Goal: Navigation & Orientation: Find specific page/section

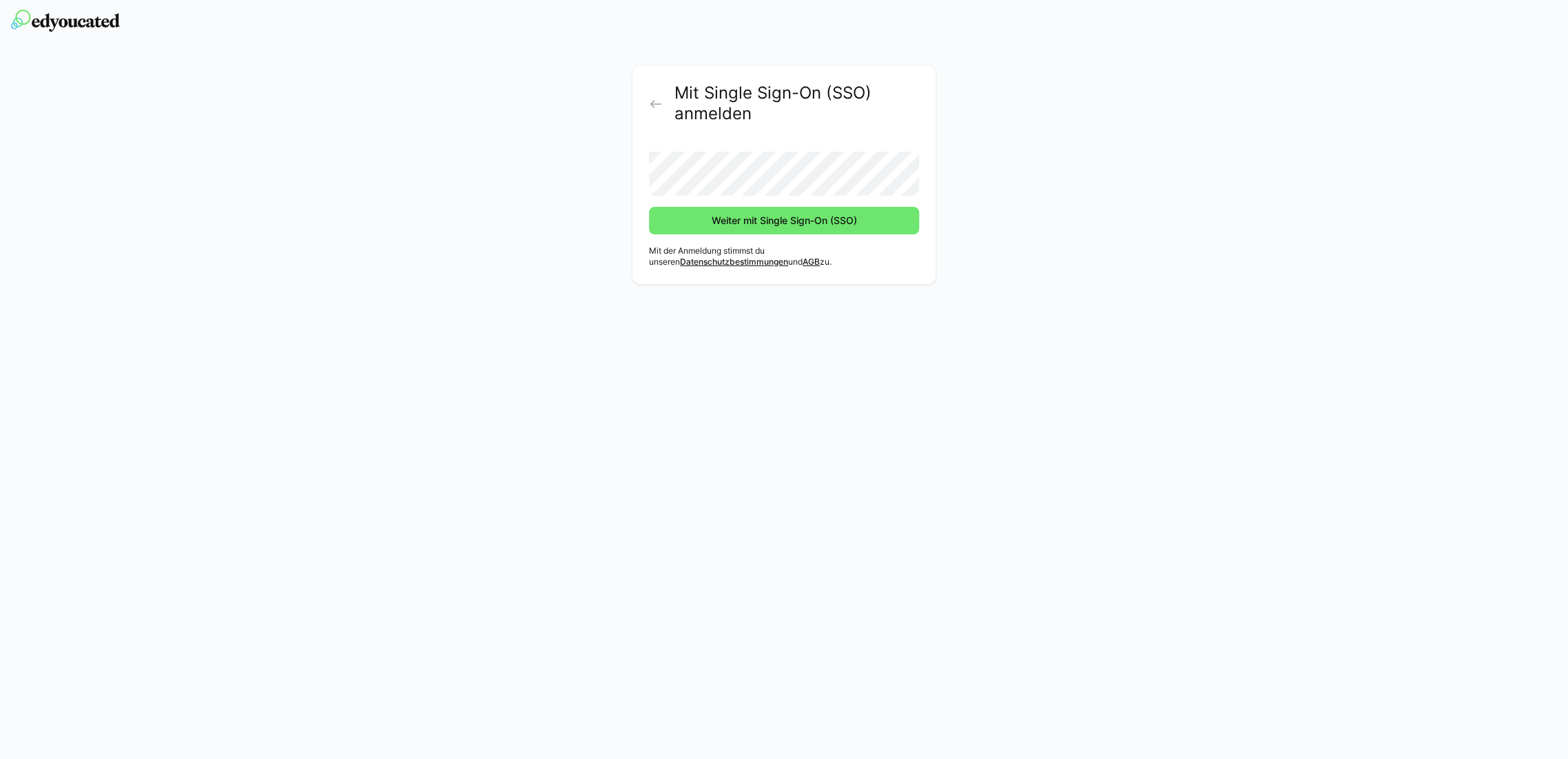
click at [649, 206] on button "Weiter mit Single Sign-On (SSO)" at bounding box center [783, 220] width 270 height 28
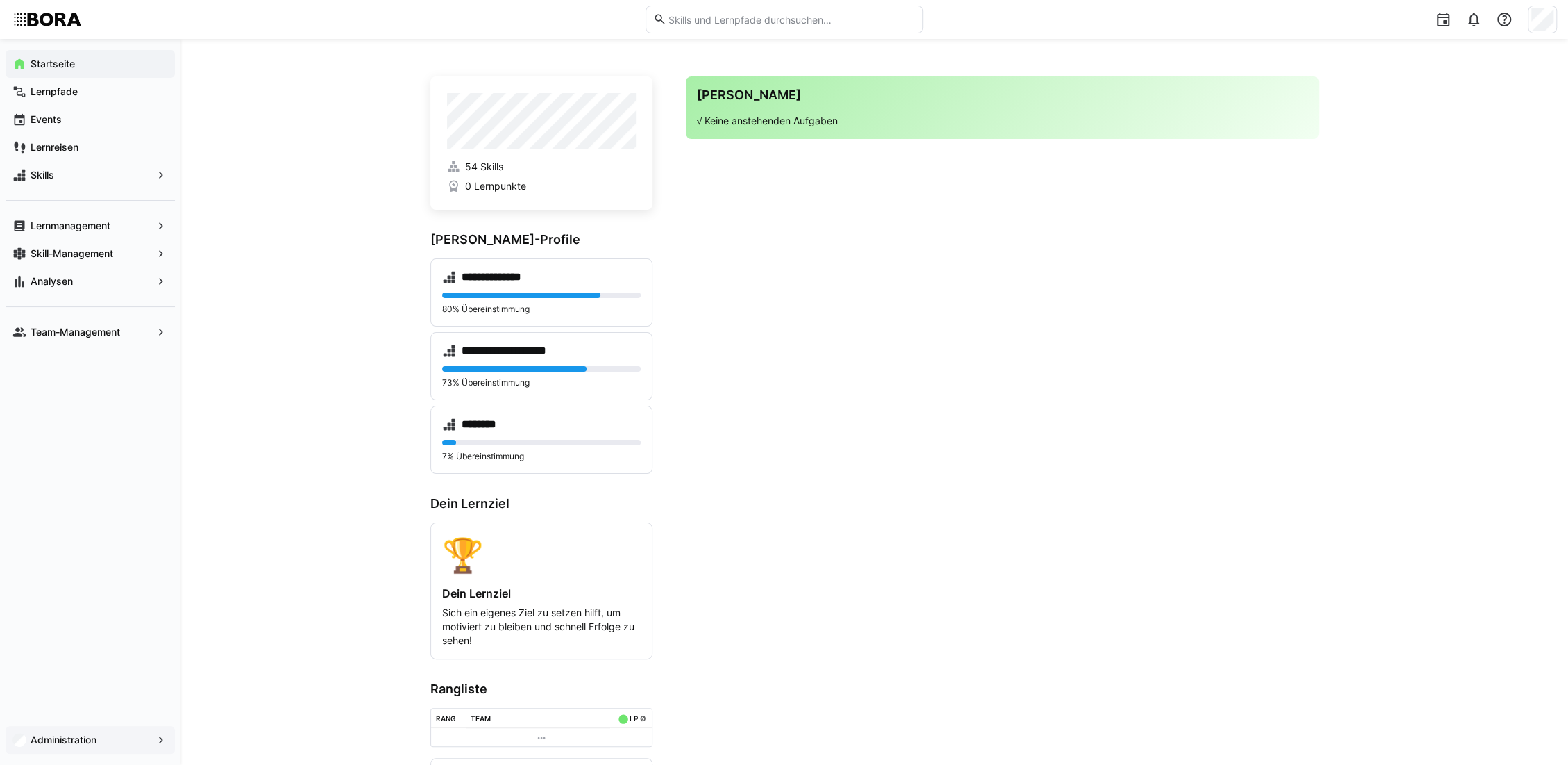
click at [0, 0] on app-navigation-label "Administration" at bounding box center [0, 0] width 0 height 0
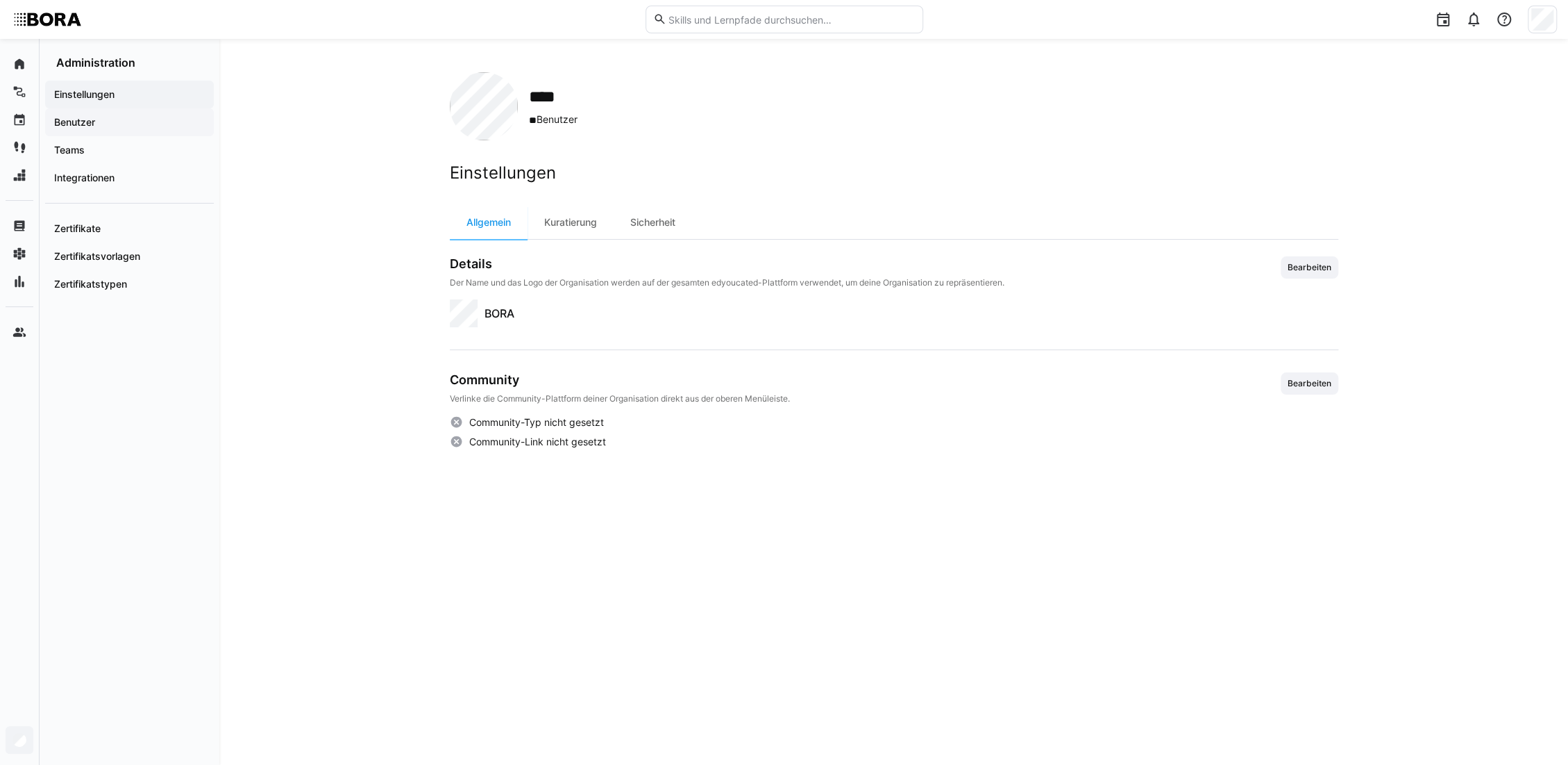
click at [121, 116] on span "Benutzer" at bounding box center [130, 122] width 155 height 13
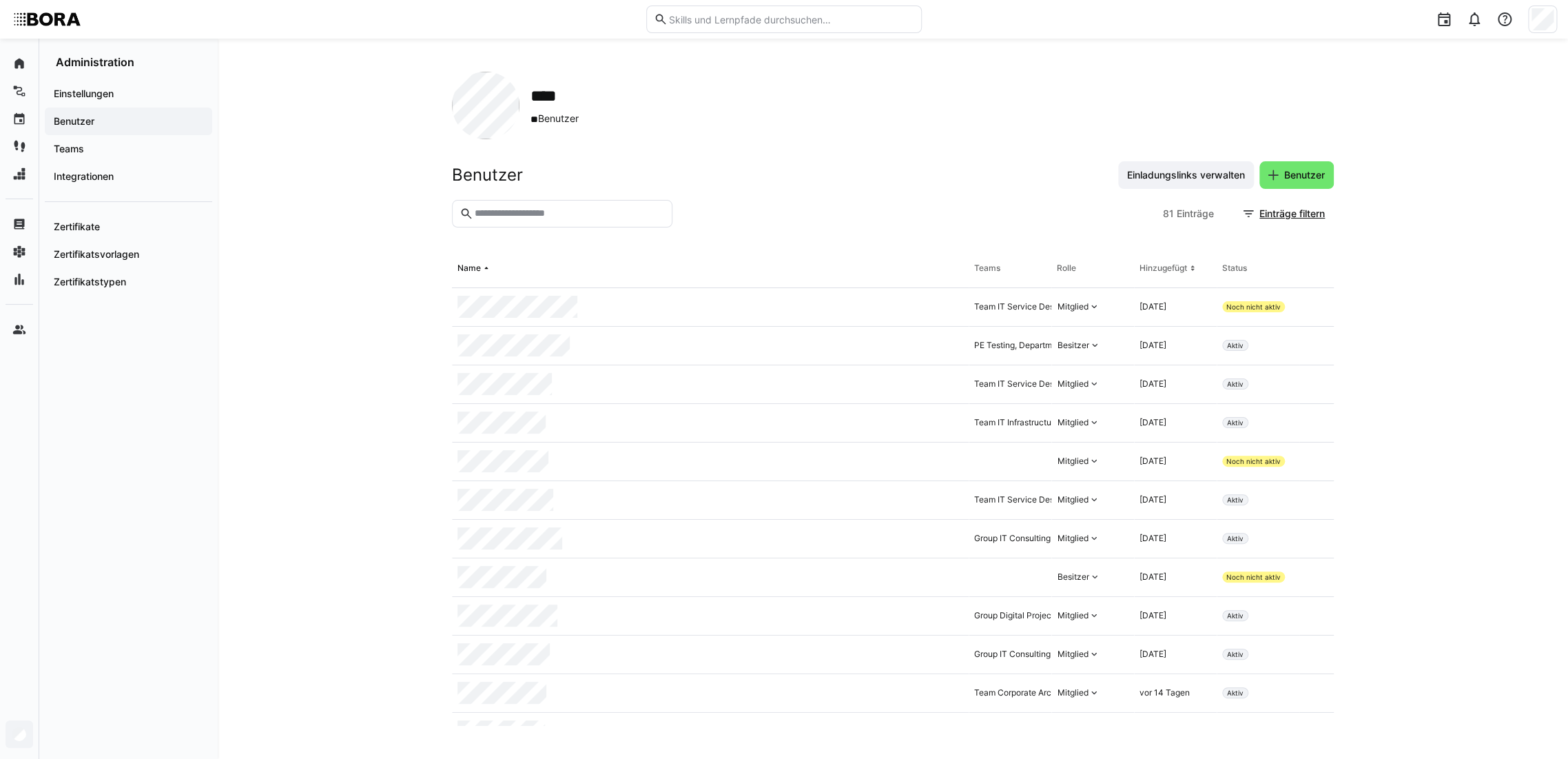
click at [1064, 265] on div "Rolle" at bounding box center [1066, 267] width 19 height 11
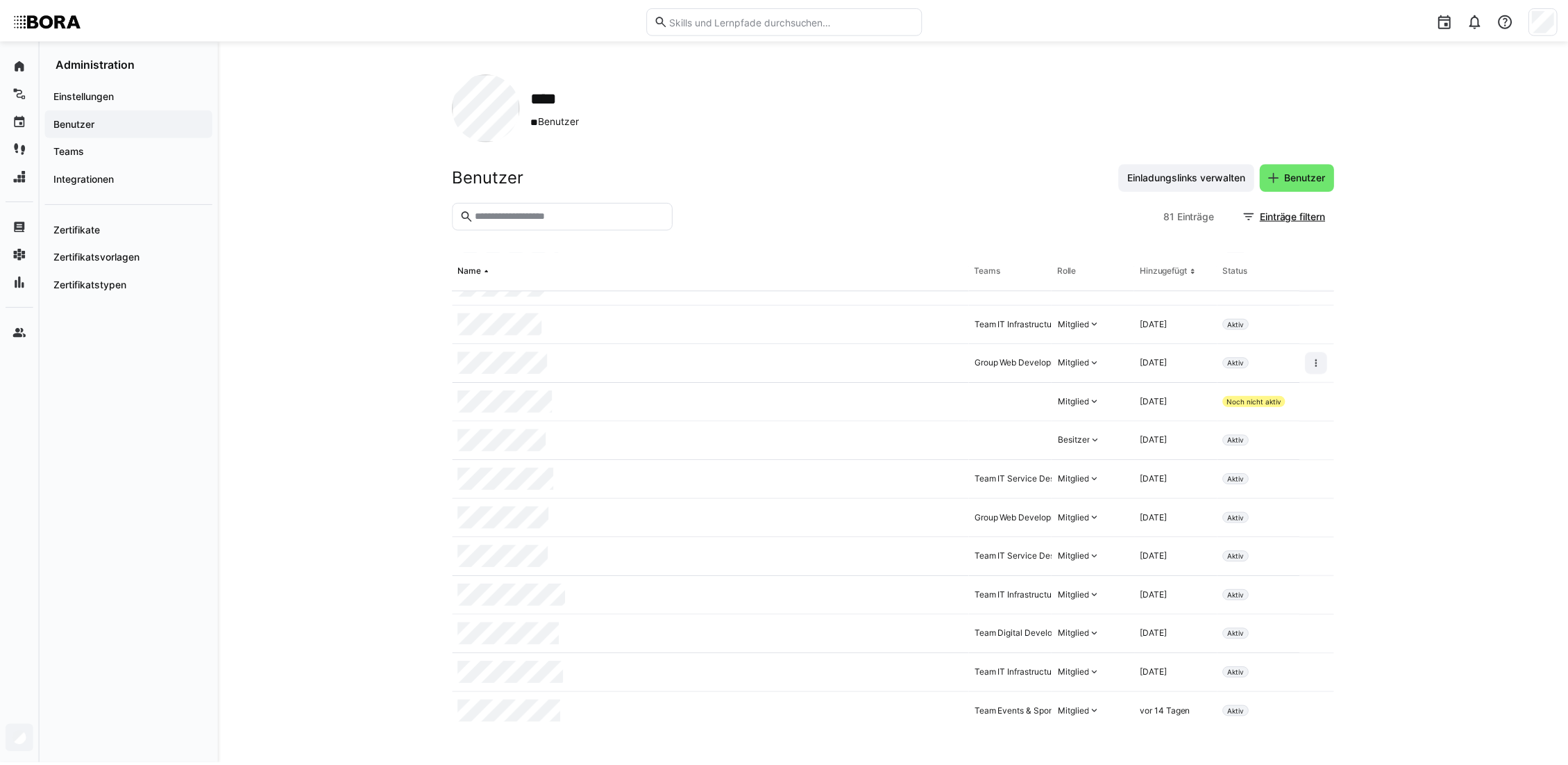
scroll to position [2709, 0]
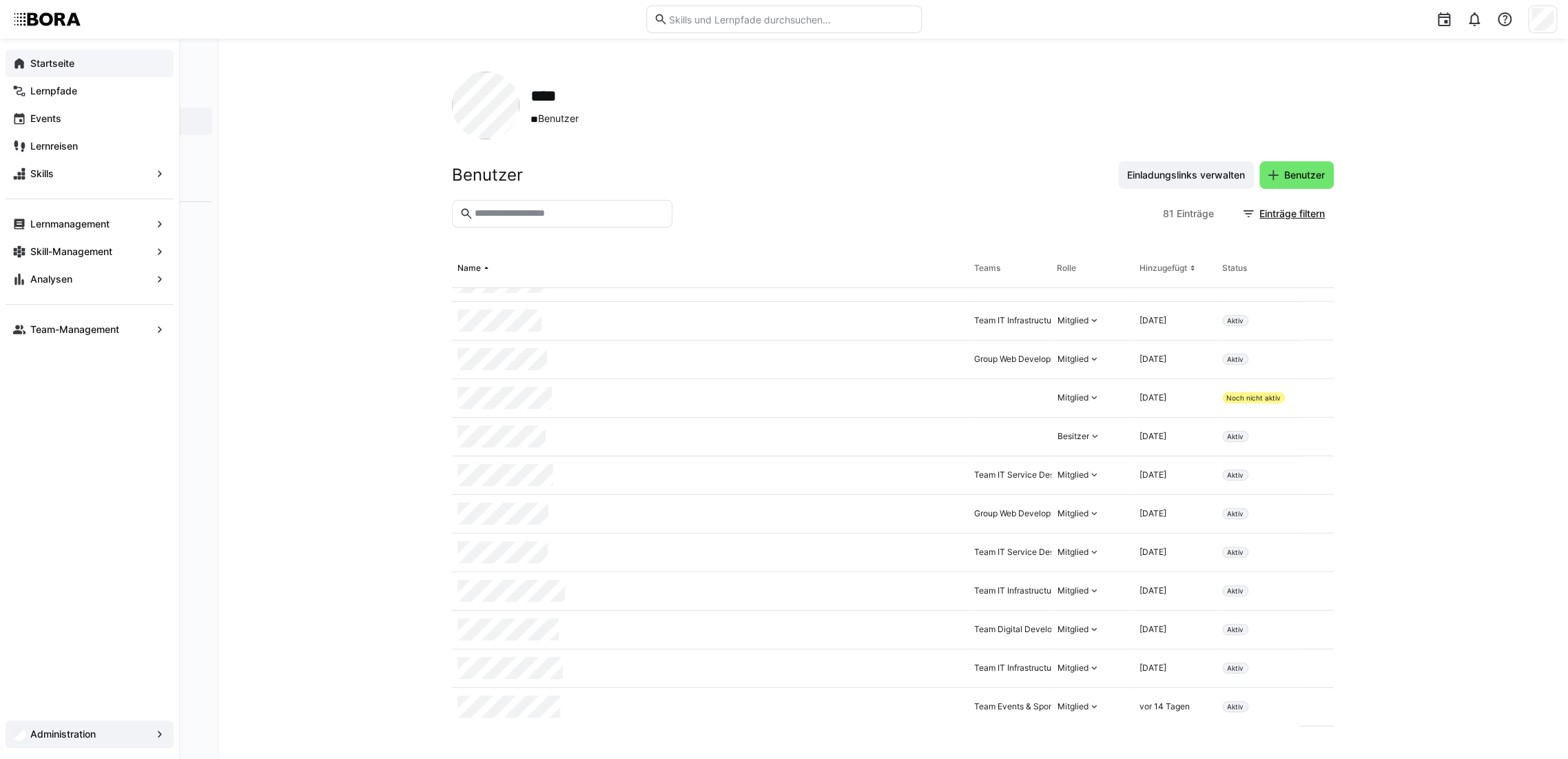
click at [24, 64] on eds-icon at bounding box center [19, 64] width 13 height 13
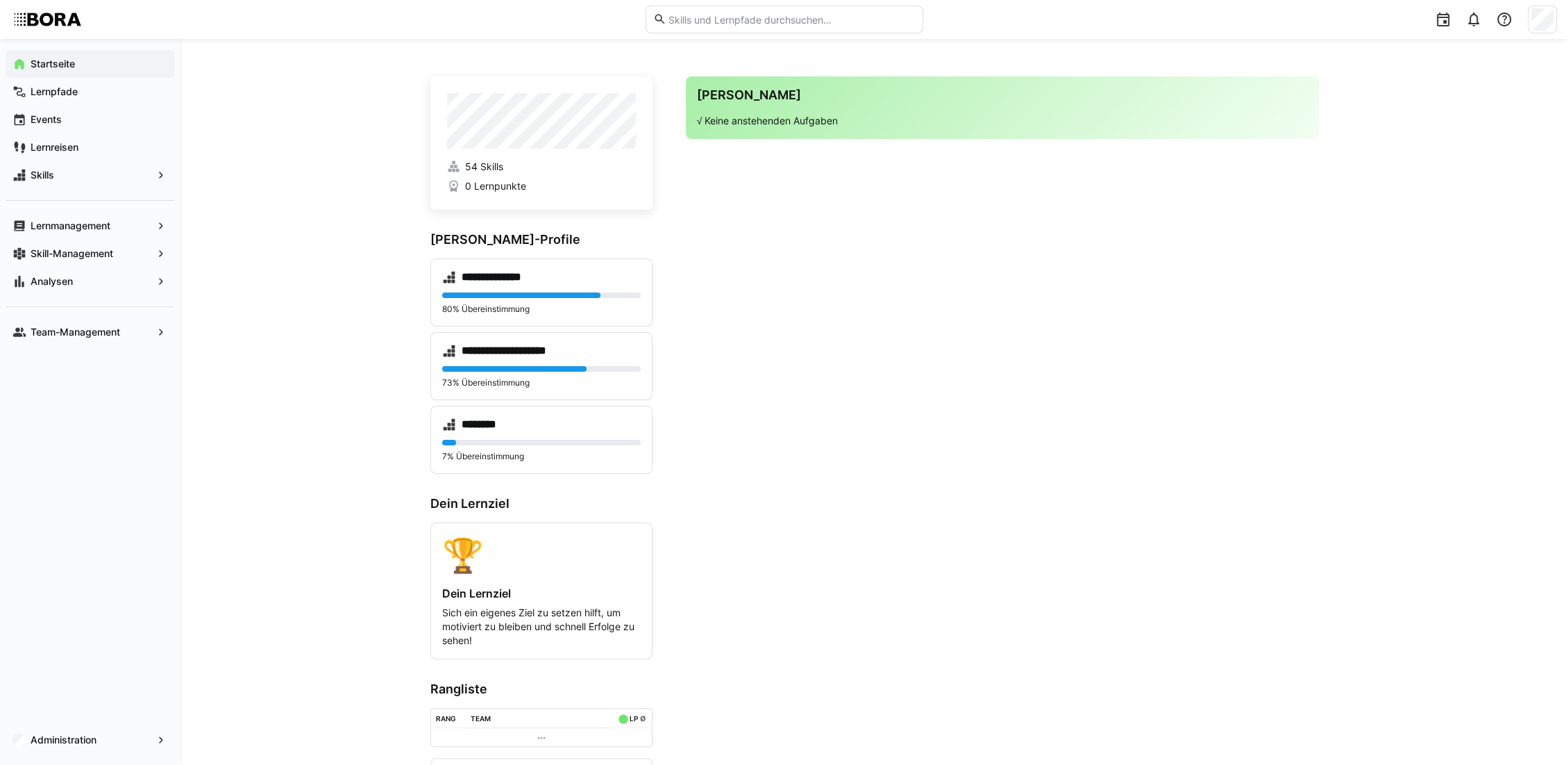
drag, startPoint x: 300, startPoint y: 99, endPoint x: 327, endPoint y: 89, distance: 28.8
click at [300, 99] on div "**********" at bounding box center [874, 440] width 1388 height 802
